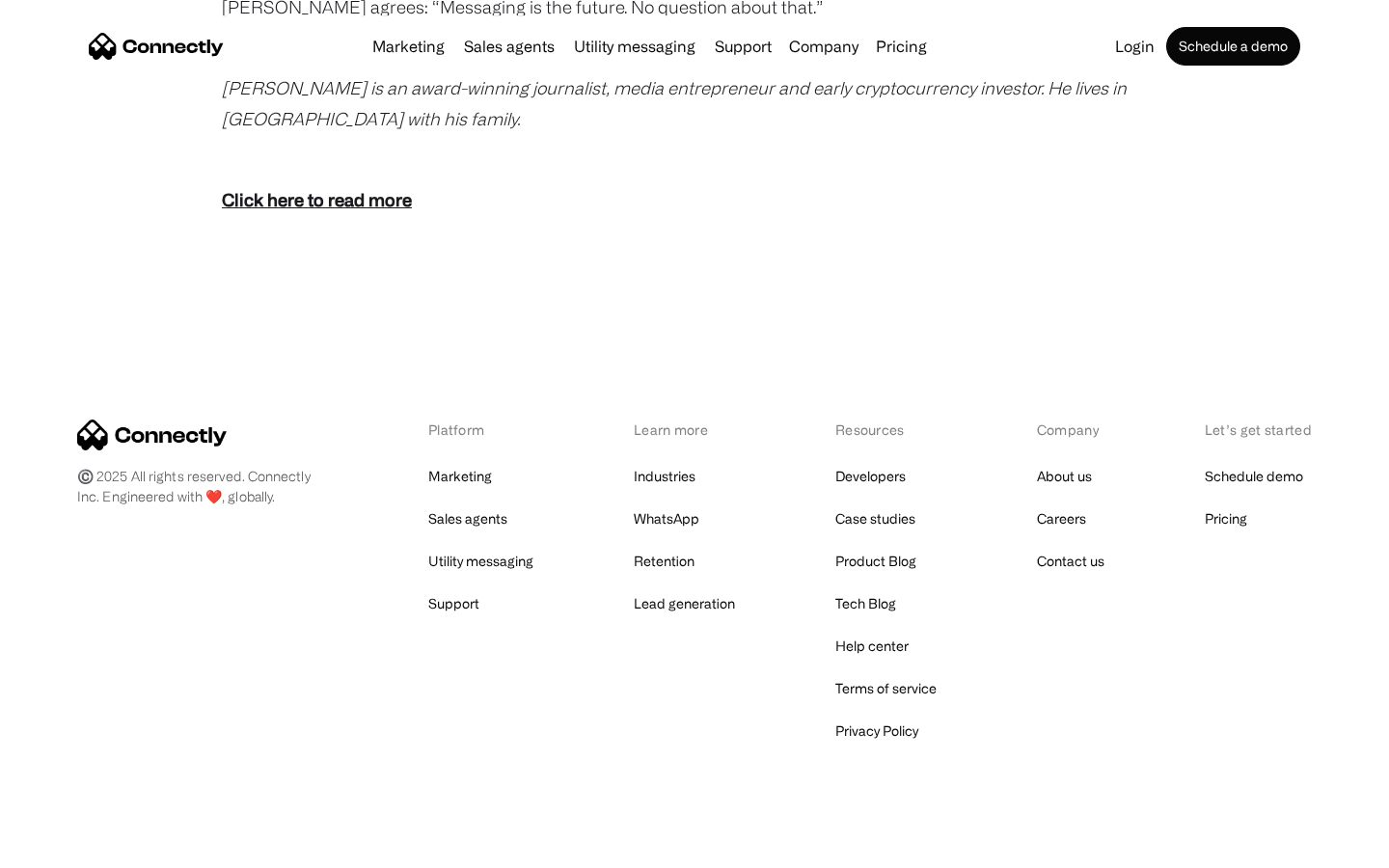
scroll to position [3819, 0]
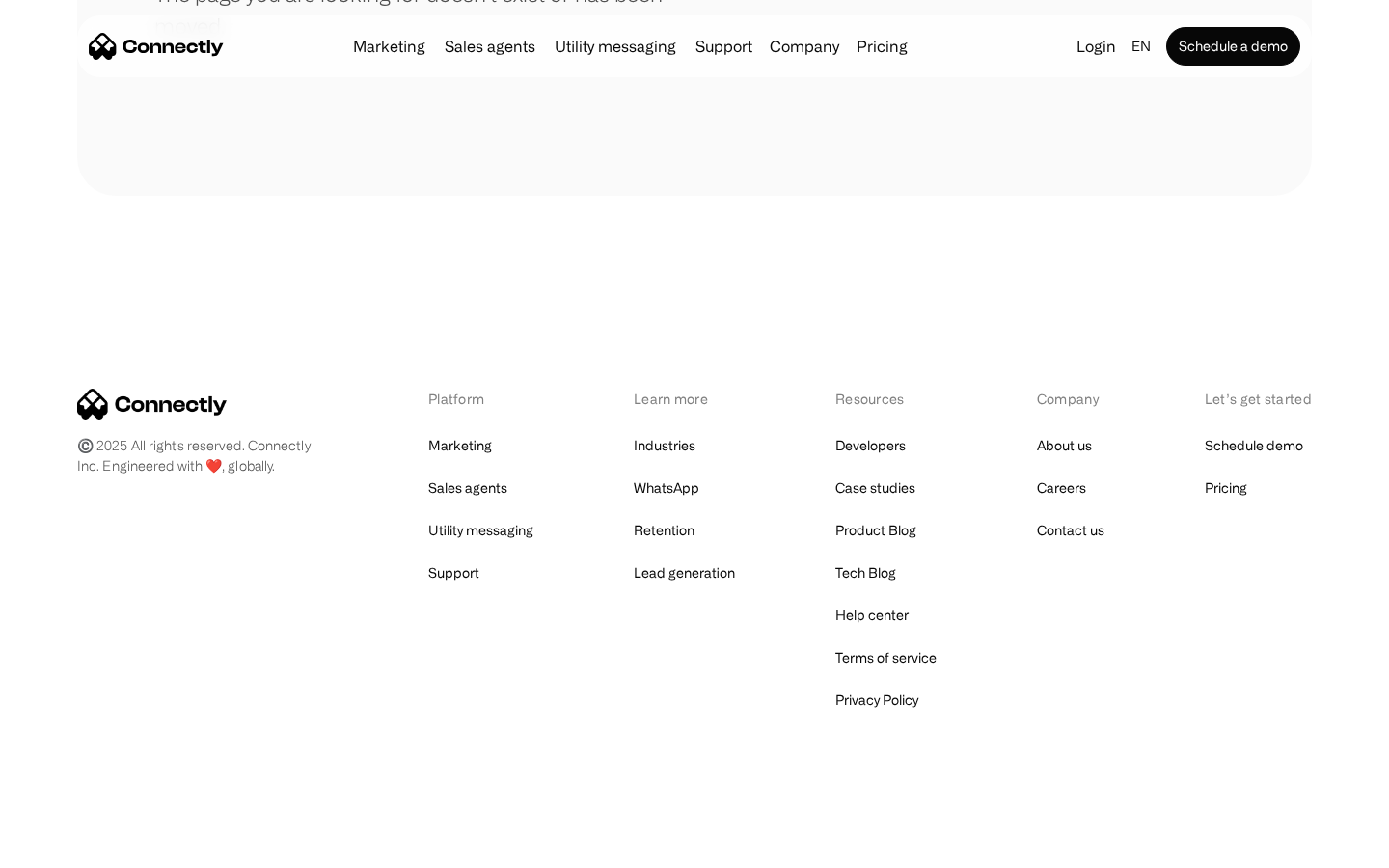
scroll to position [352, 0]
